Goal: Transaction & Acquisition: Purchase product/service

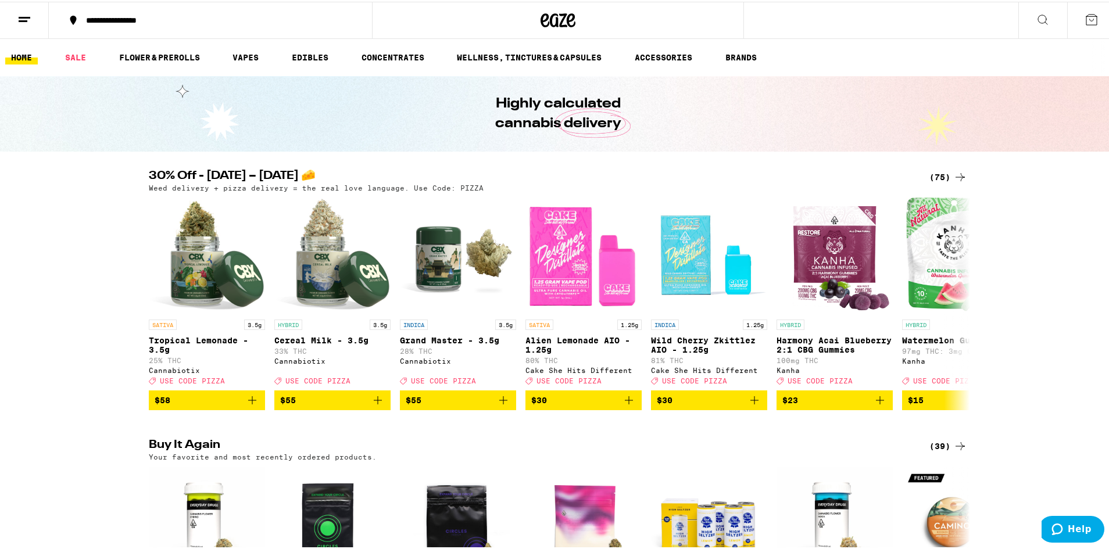
click at [944, 175] on div "(75)" at bounding box center [949, 176] width 38 height 14
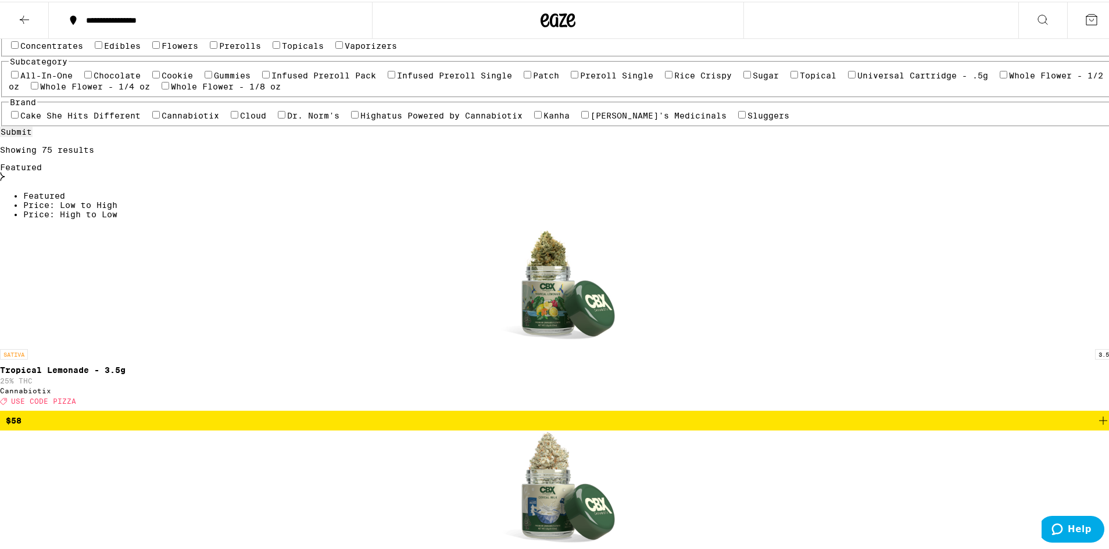
scroll to position [174, 0]
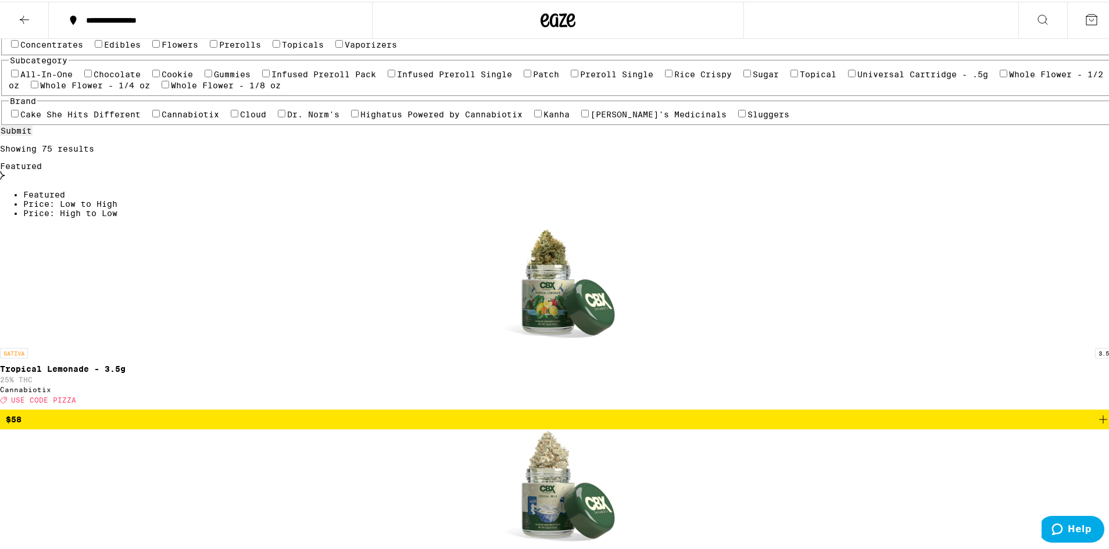
click at [188, 48] on label "Flowers" at bounding box center [180, 42] width 37 height 9
click at [160, 46] on input "Flowers" at bounding box center [156, 42] width 8 height 8
checkbox input "true"
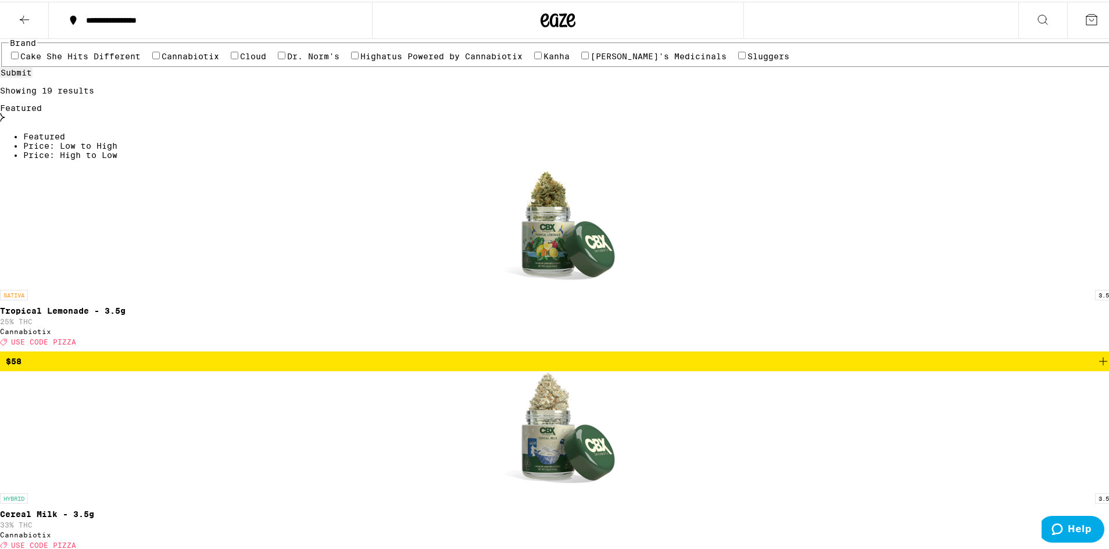
scroll to position [174, 0]
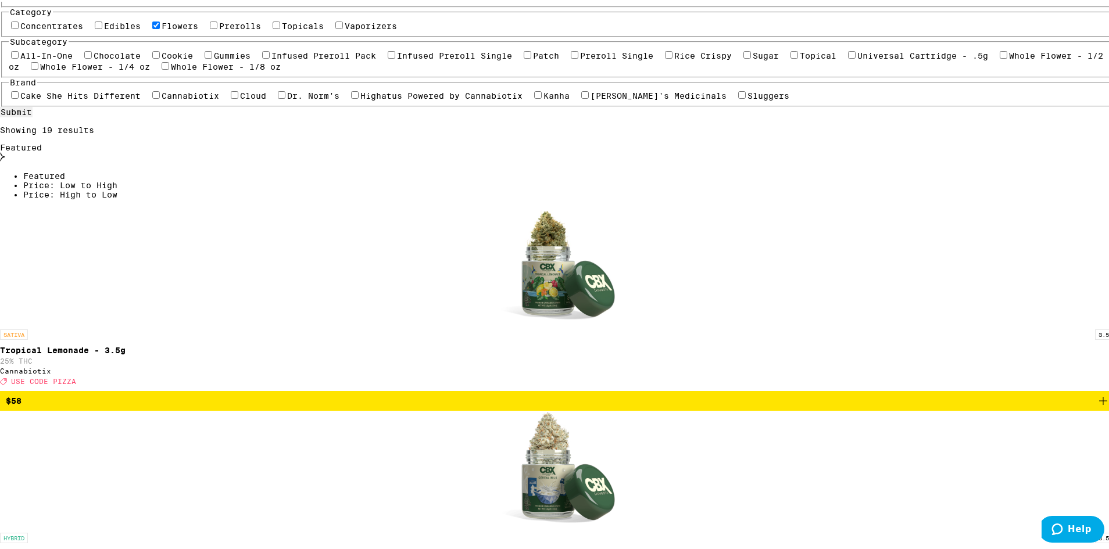
click at [260, 29] on div "Concentrates Edibles Flowers Prerolls Topicals Vaporizers" at bounding box center [558, 23] width 1099 height 11
click at [141, 29] on label "Edibles" at bounding box center [122, 24] width 37 height 9
click at [102, 27] on input "Edibles" at bounding box center [99, 24] width 8 height 8
checkbox input "true"
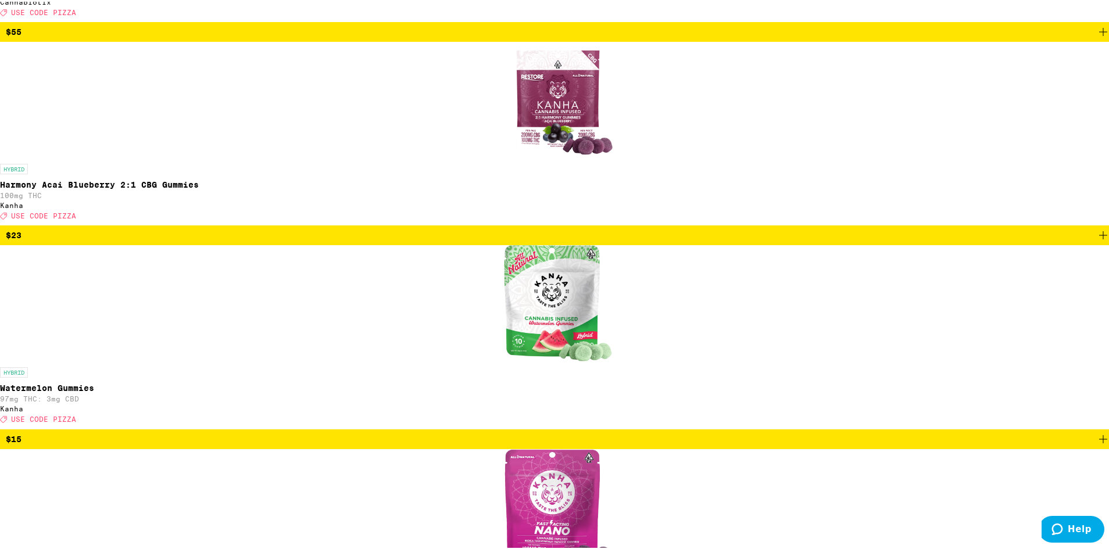
scroll to position [872, 0]
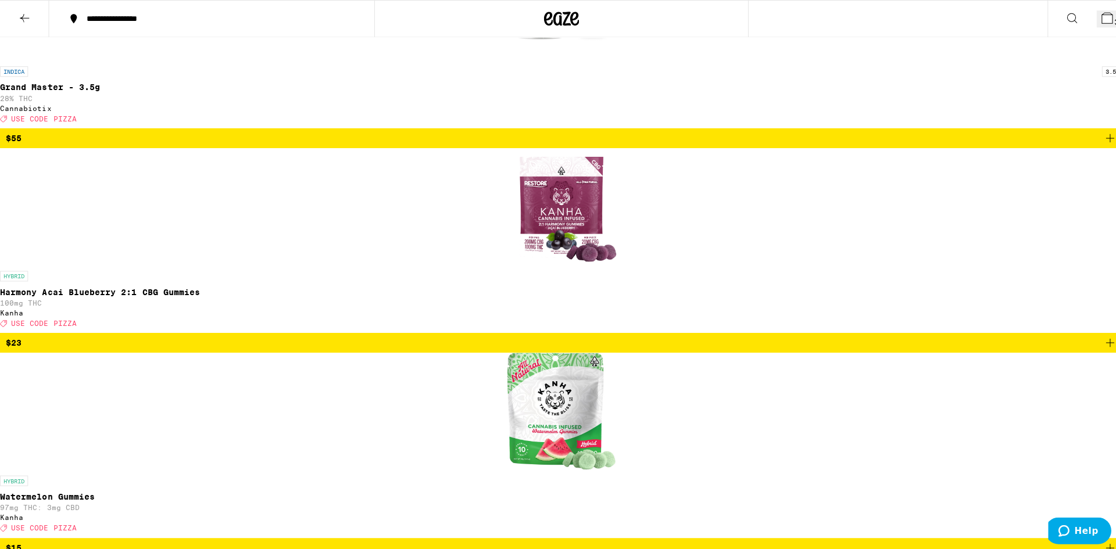
scroll to position [835, 0]
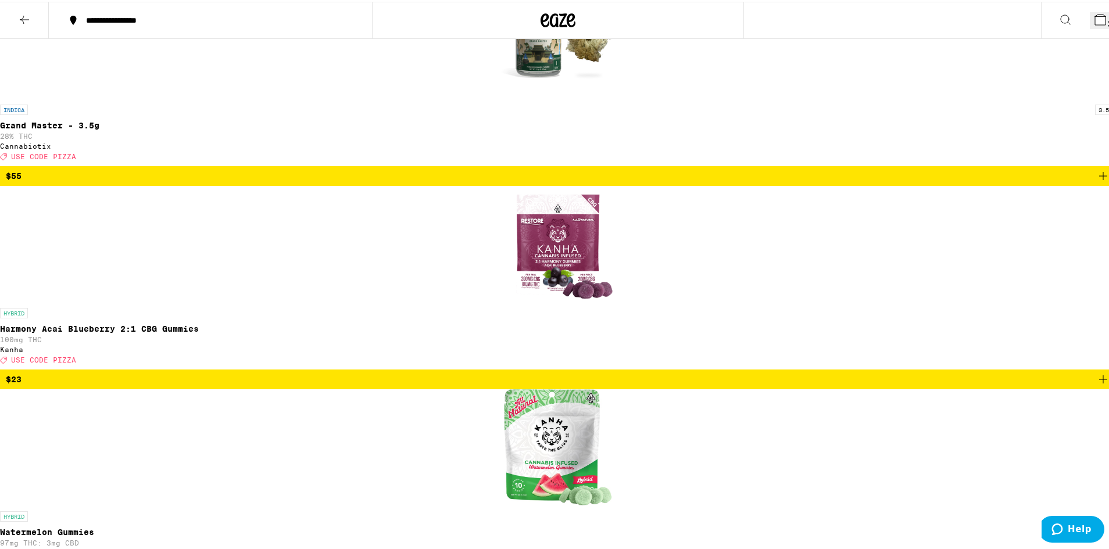
click at [1090, 10] on button "3" at bounding box center [1103, 18] width 26 height 17
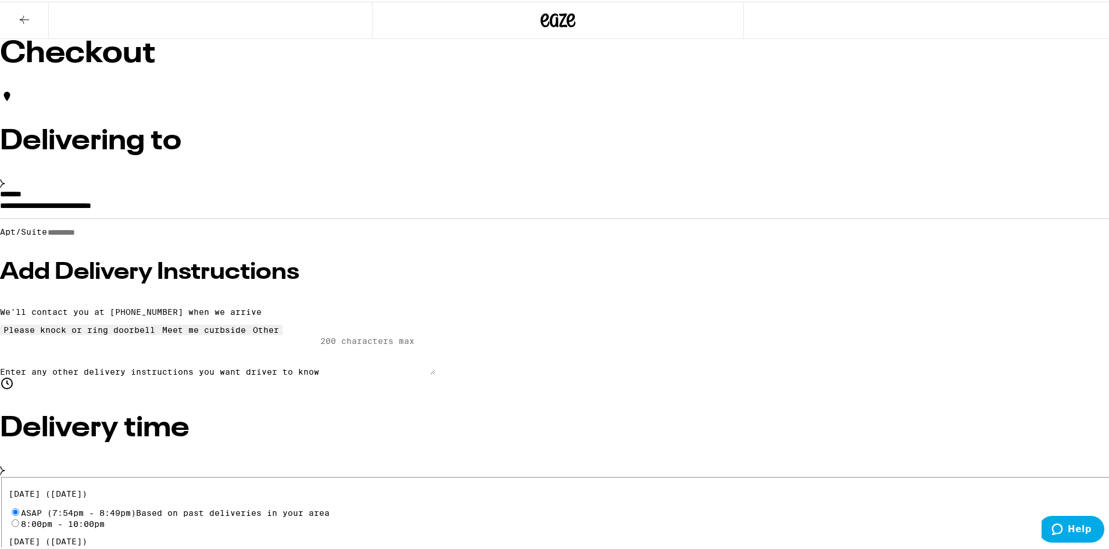
click at [26, 8] on button at bounding box center [24, 19] width 49 height 37
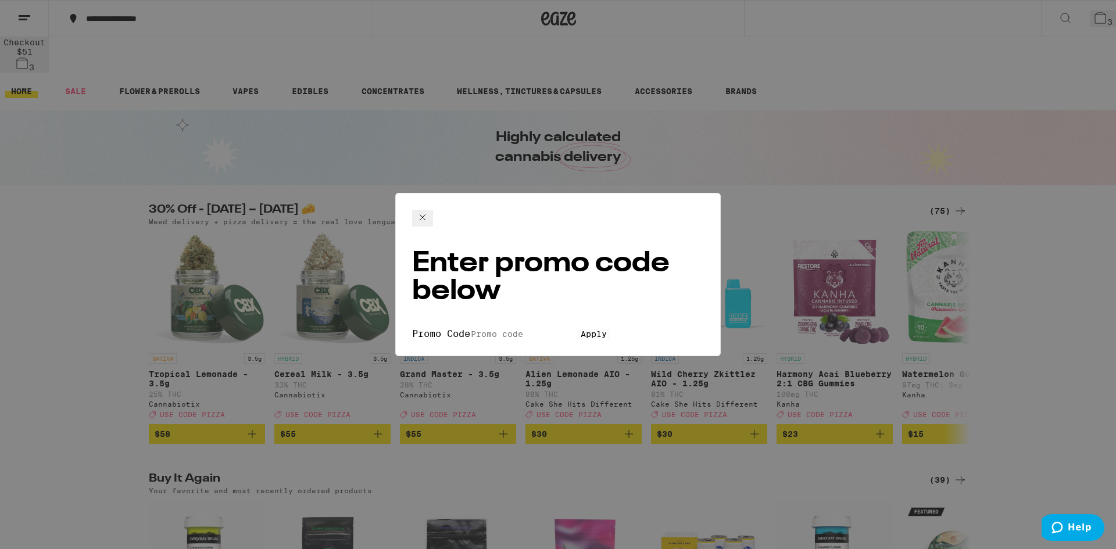
click at [441, 265] on div "Enter promo code below Promo Code Apply" at bounding box center [558, 274] width 1116 height 549
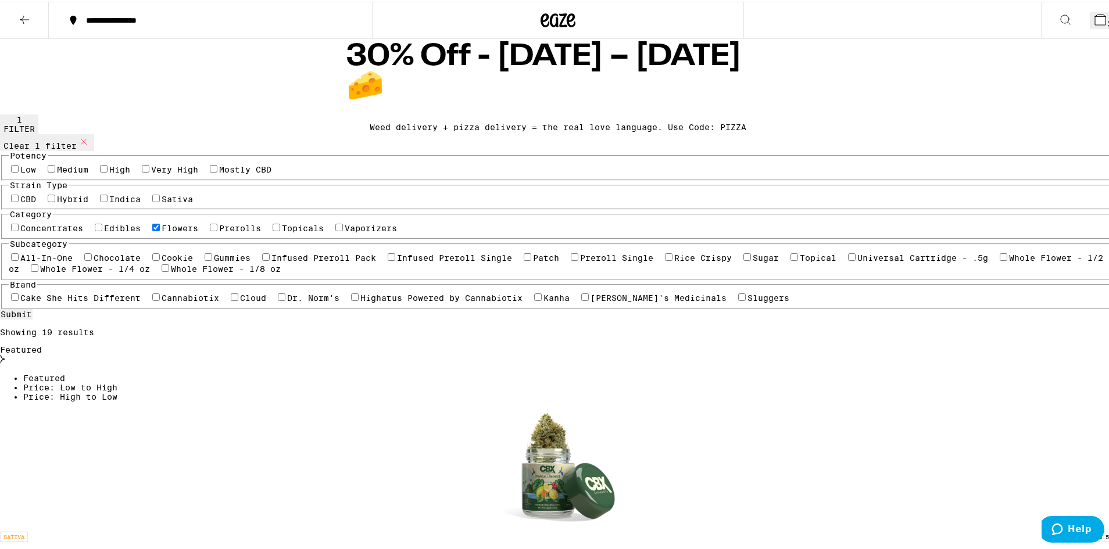
click at [1108, 22] on span "3" at bounding box center [1110, 21] width 5 height 9
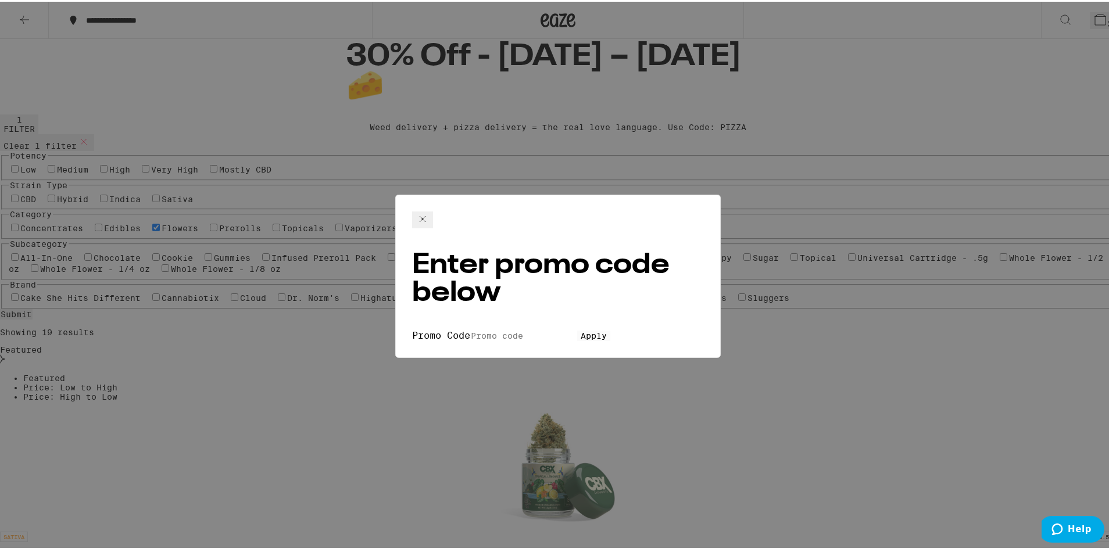
click at [499, 329] on input "Promo Code" at bounding box center [523, 334] width 107 height 10
type input "pizza"
click at [577, 329] on button "Apply" at bounding box center [593, 334] width 33 height 10
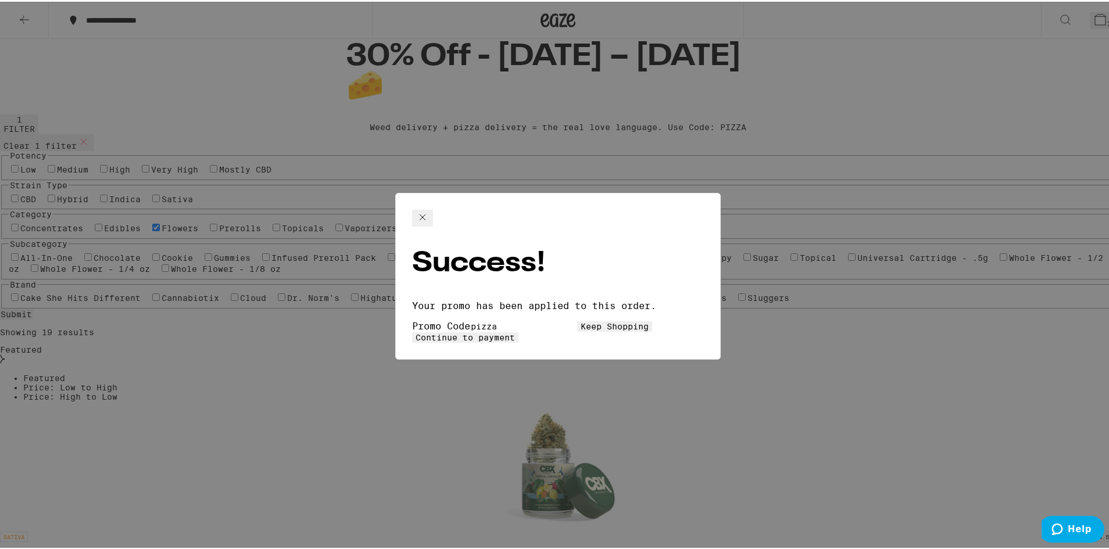
click at [519, 331] on button "Continue to payment" at bounding box center [465, 336] width 106 height 10
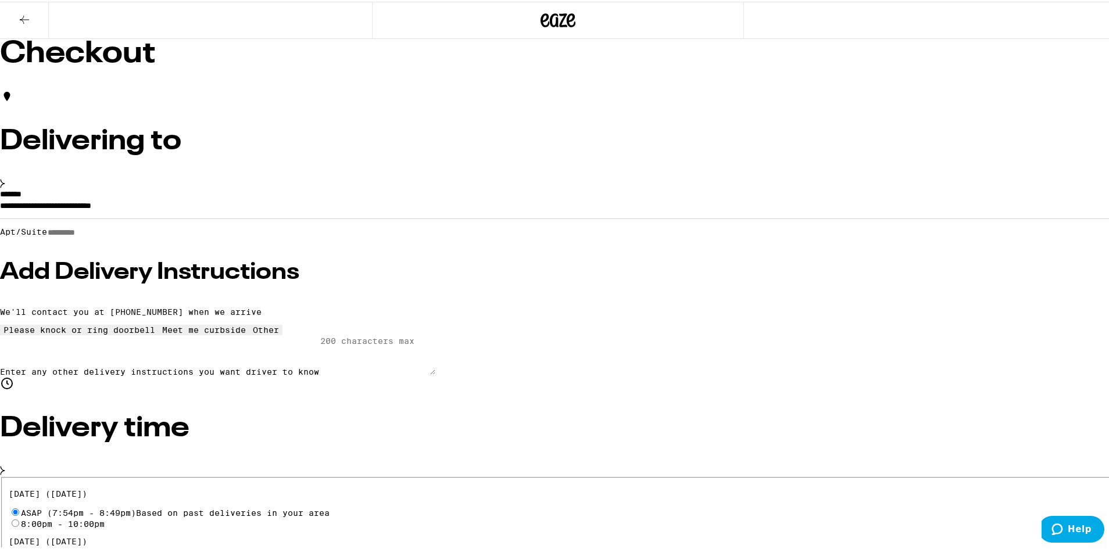
click at [130, 236] on input "Apt/Suite" at bounding box center [88, 231] width 83 height 10
type input "***"
click at [248, 283] on h3 "Add Delivery Instructions" at bounding box center [558, 270] width 1116 height 23
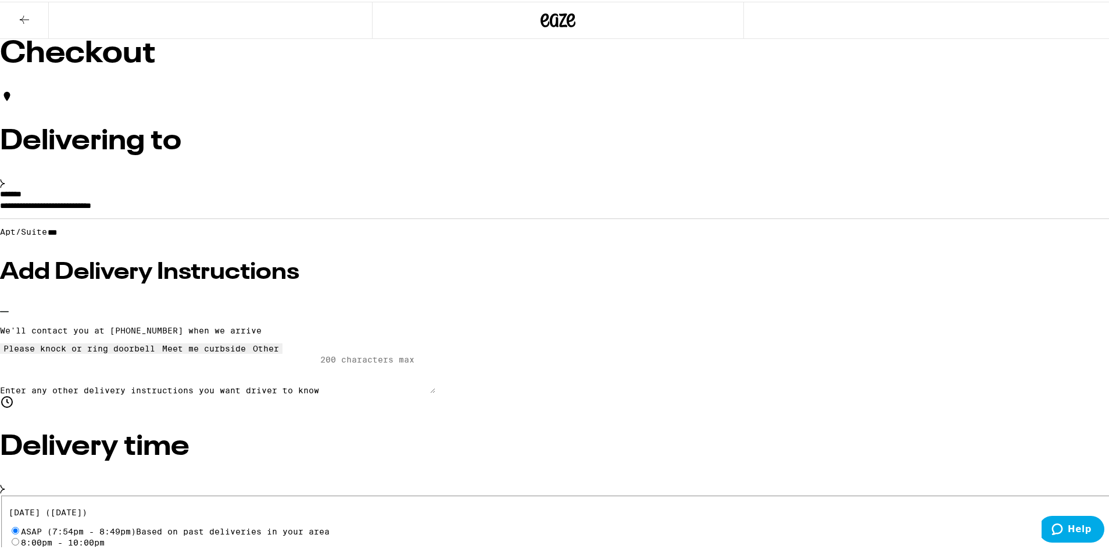
click at [258, 352] on button "Other" at bounding box center [265, 347] width 33 height 10
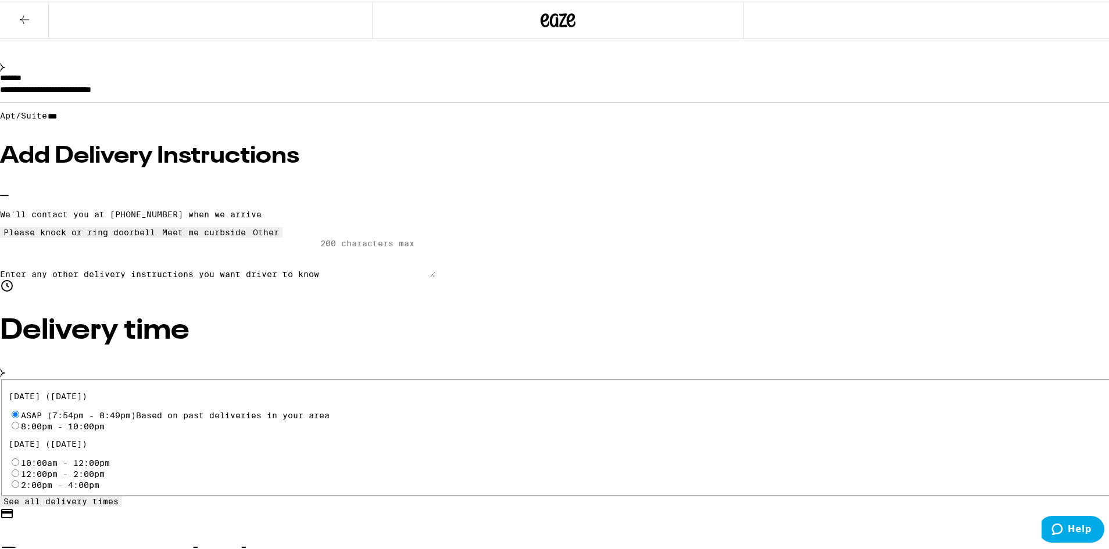
click at [343, 276] on textarea "Enter any other delivery instructions you want driver to know" at bounding box center [377, 256] width 116 height 40
type textarea "at box press "Directory" and dial 211, call [PERSON_NAME] take elevator to floo…"
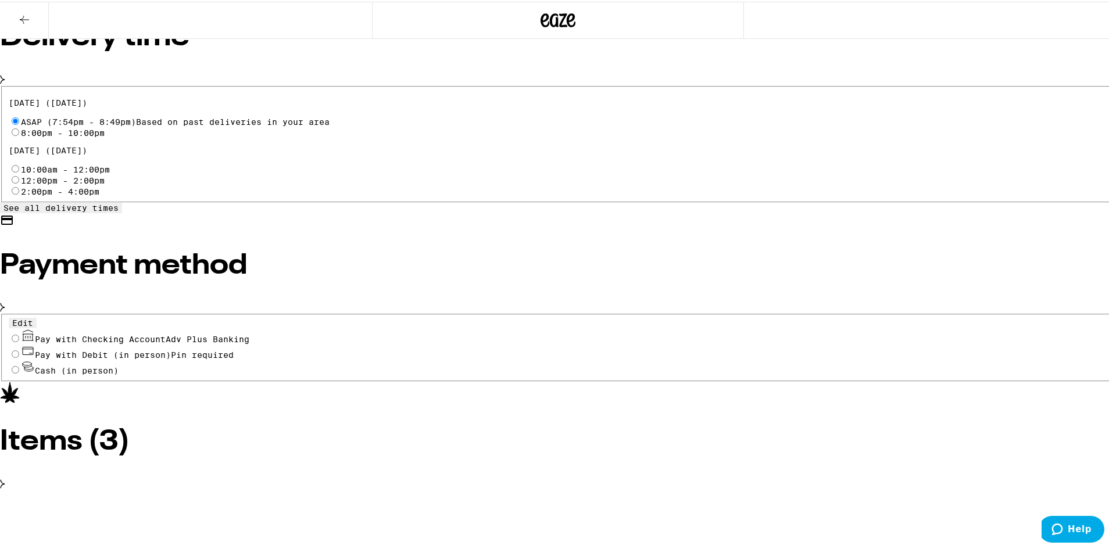
click at [370, 313] on div "Payment method" at bounding box center [558, 262] width 1116 height 101
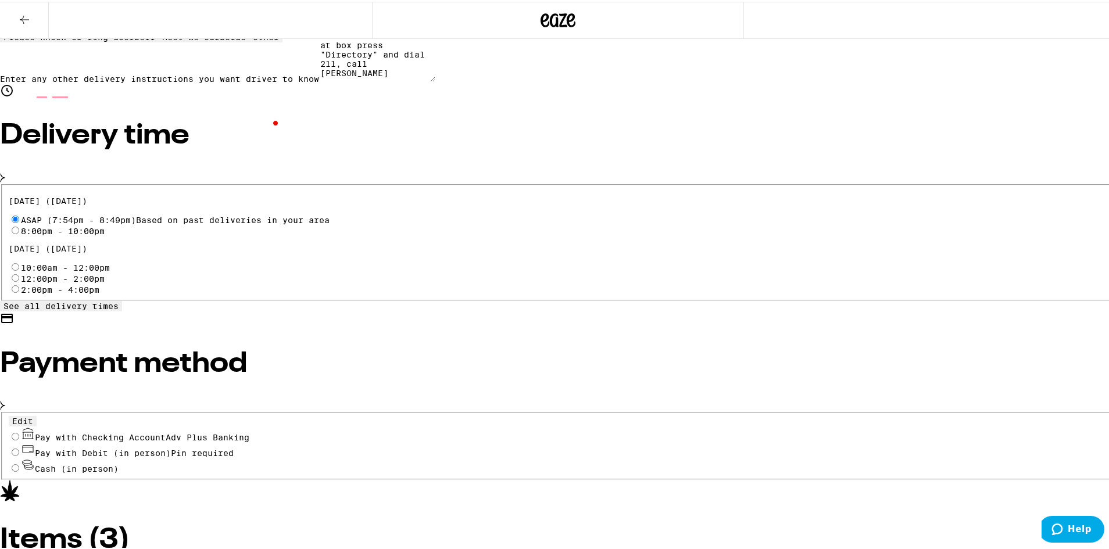
click at [333, 394] on div "Payment method" at bounding box center [558, 360] width 1116 height 101
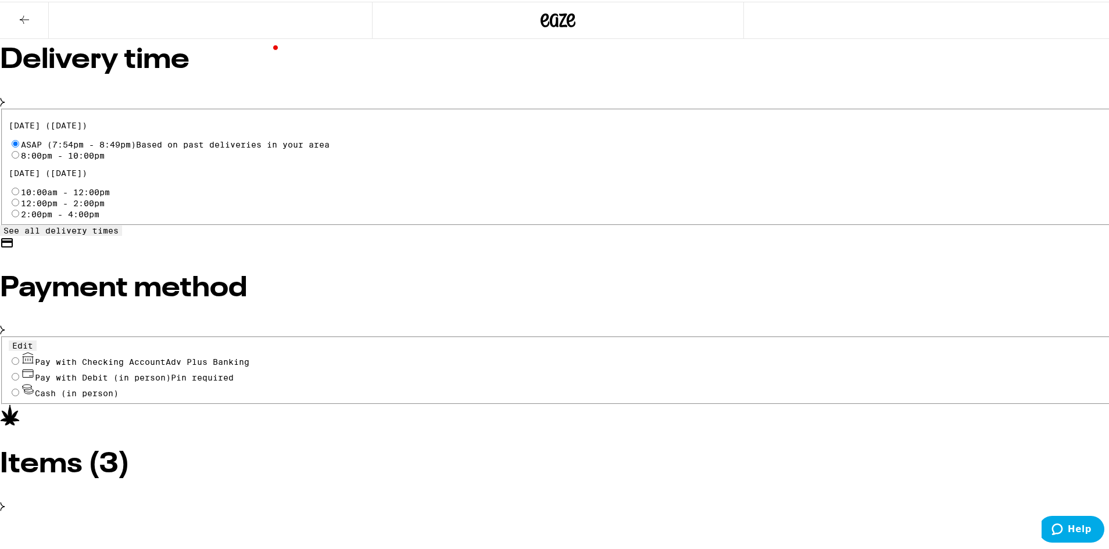
scroll to position [410, 0]
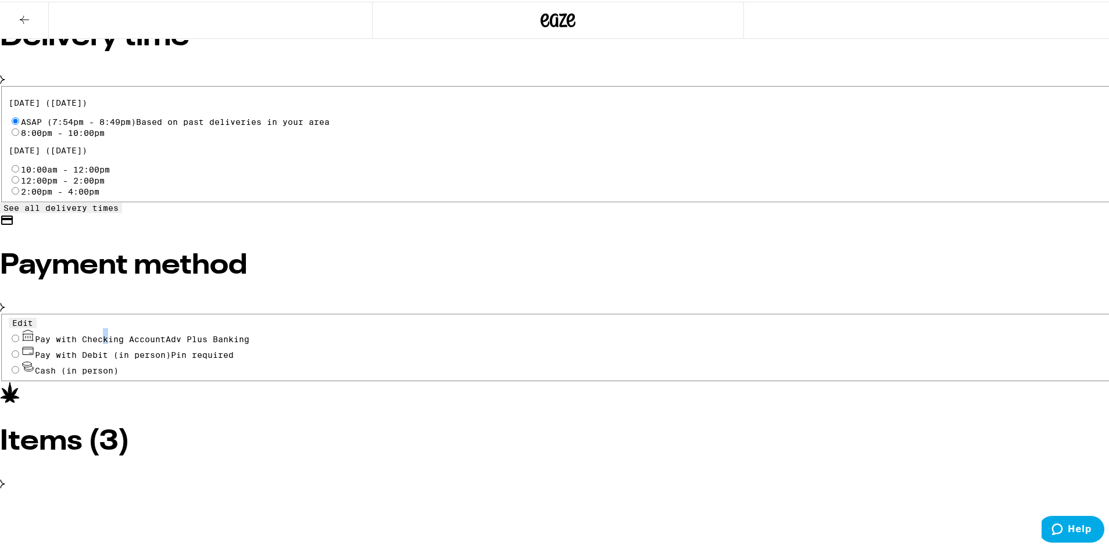
click at [249, 342] on span "Pay with Checking Account Adv Plus Banking" at bounding box center [142, 337] width 215 height 9
click at [387, 335] on div "Pay with Checking Account Adv Plus Banking" at bounding box center [558, 335] width 1099 height 16
click at [249, 342] on span "Pay with Checking Account Adv Plus Banking" at bounding box center [142, 337] width 215 height 9
click at [19, 341] on input "Pay with Checking Account Adv Plus Banking" at bounding box center [16, 337] width 8 height 8
radio input "true"
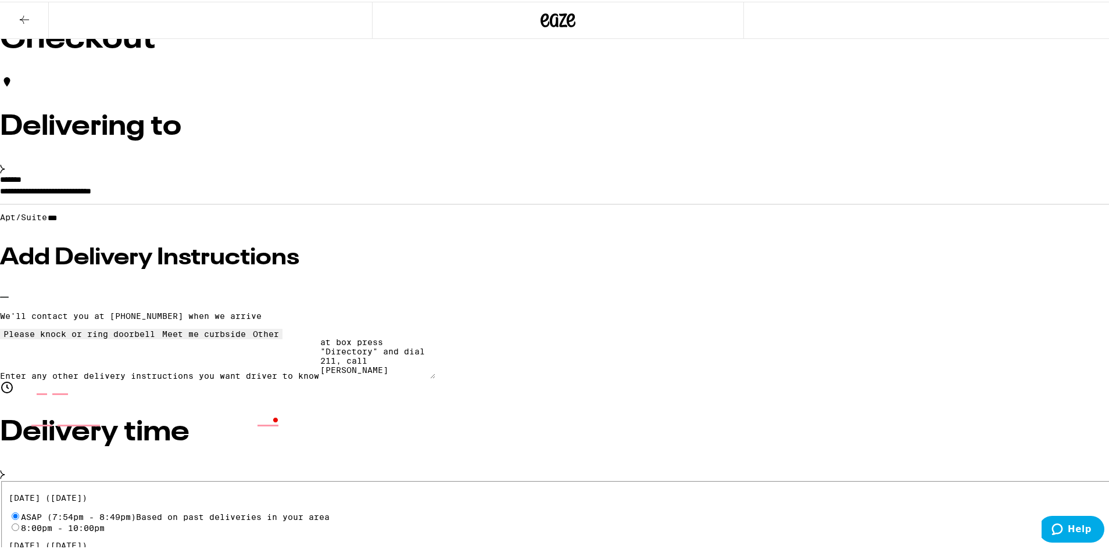
scroll to position [0, 0]
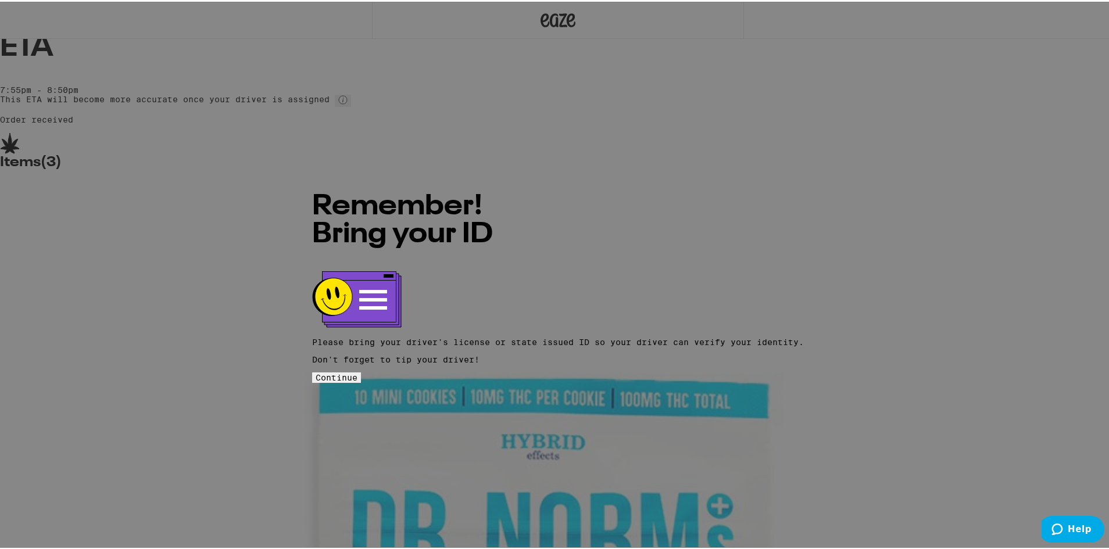
click at [358, 372] on span "Continue" at bounding box center [337, 376] width 42 height 9
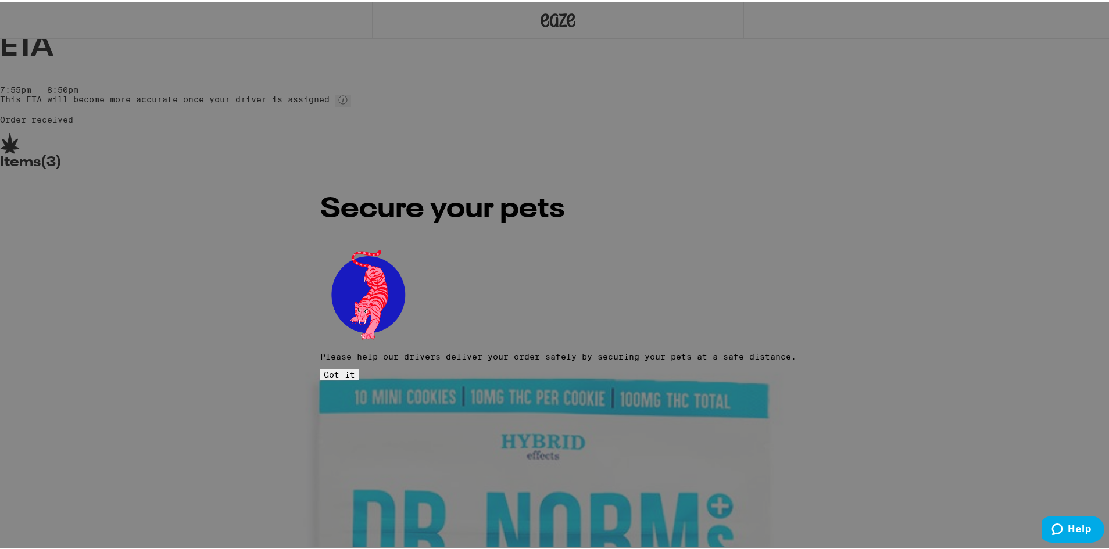
click at [359, 368] on button "Got it" at bounding box center [339, 373] width 38 height 10
